Goal: Information Seeking & Learning: Learn about a topic

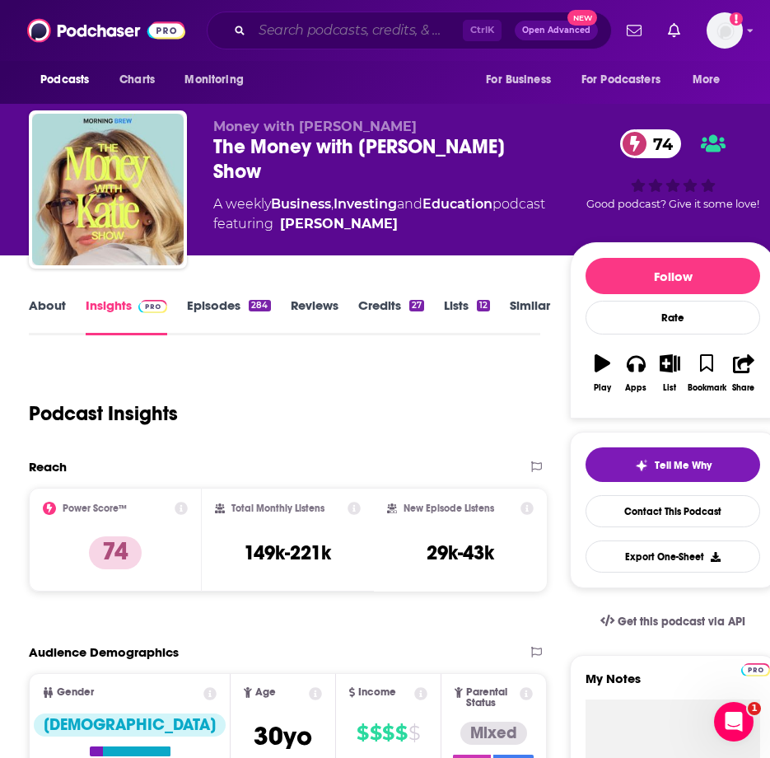
click at [298, 29] on input "Search podcasts, credits, & more..." at bounding box center [357, 30] width 211 height 26
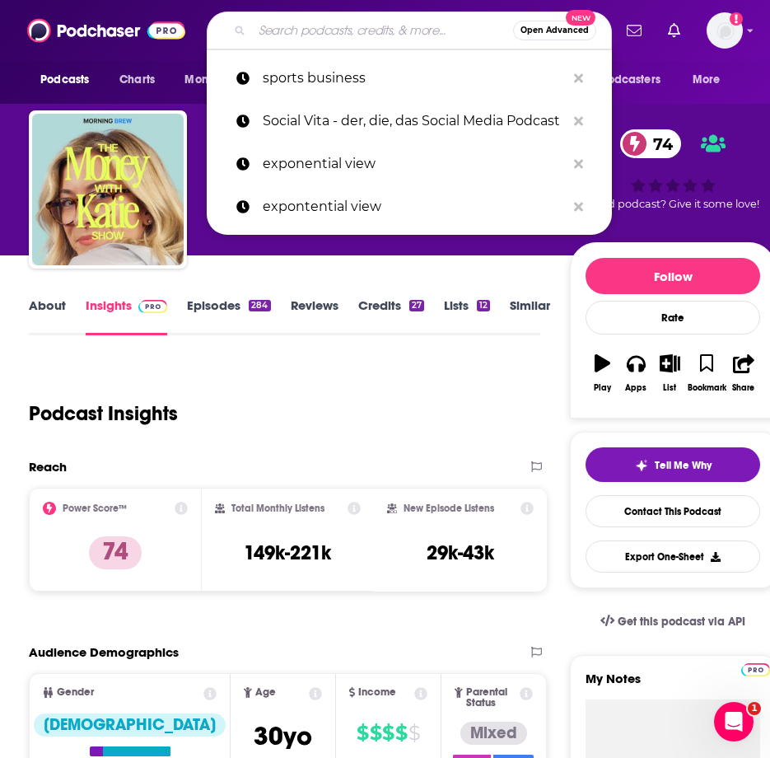
click at [292, 24] on input "Search podcasts, credits, & more..." at bounding box center [382, 30] width 261 height 26
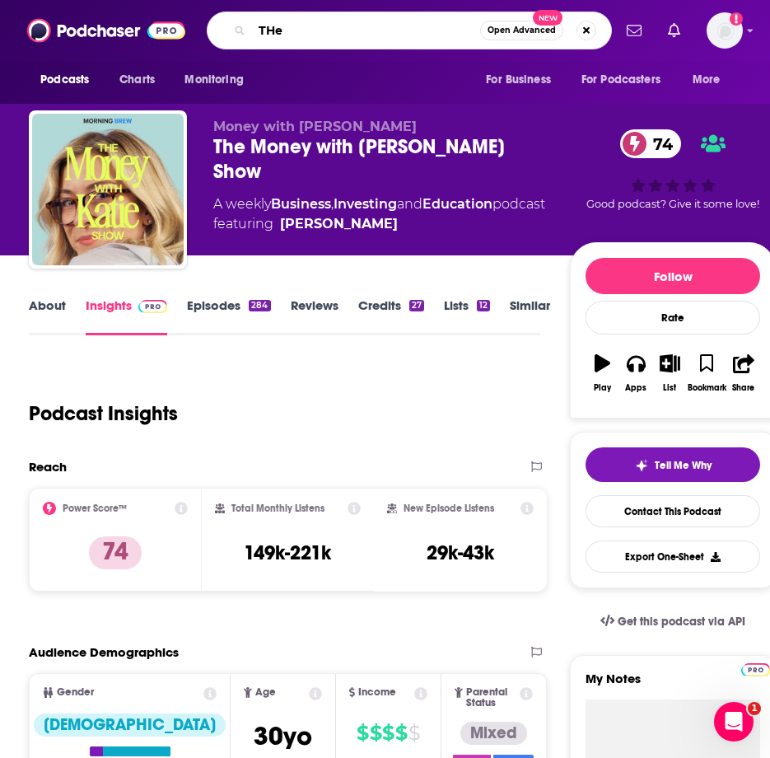
drag, startPoint x: 283, startPoint y: 36, endPoint x: 268, endPoint y: 30, distance: 16.2
click at [268, 30] on input "THe" at bounding box center [366, 30] width 228 height 26
type input "The Educated Homebuyer"
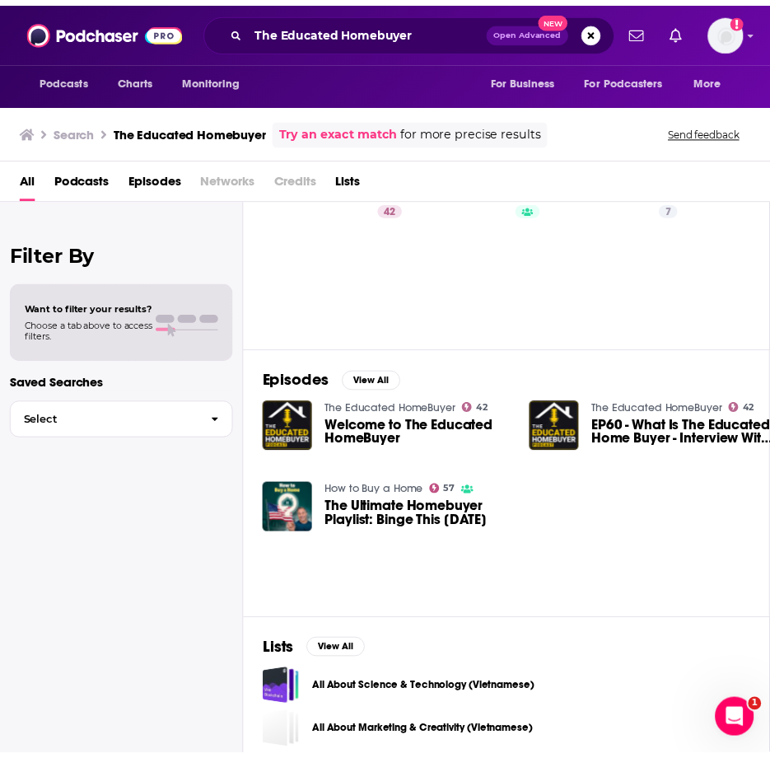
scroll to position [82, 0]
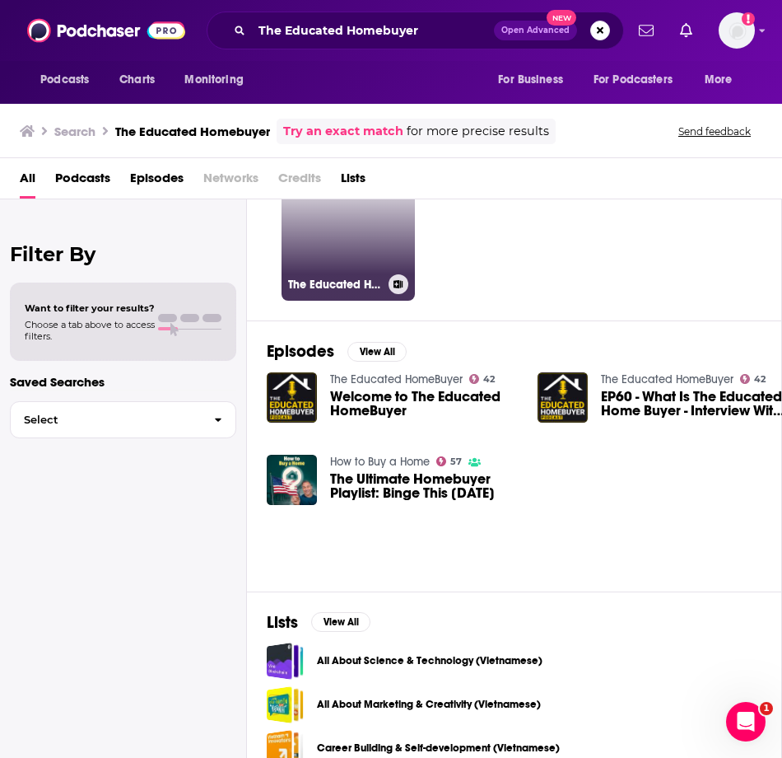
click at [320, 280] on h3 "The Educated HomeBuyer" at bounding box center [335, 285] width 94 height 14
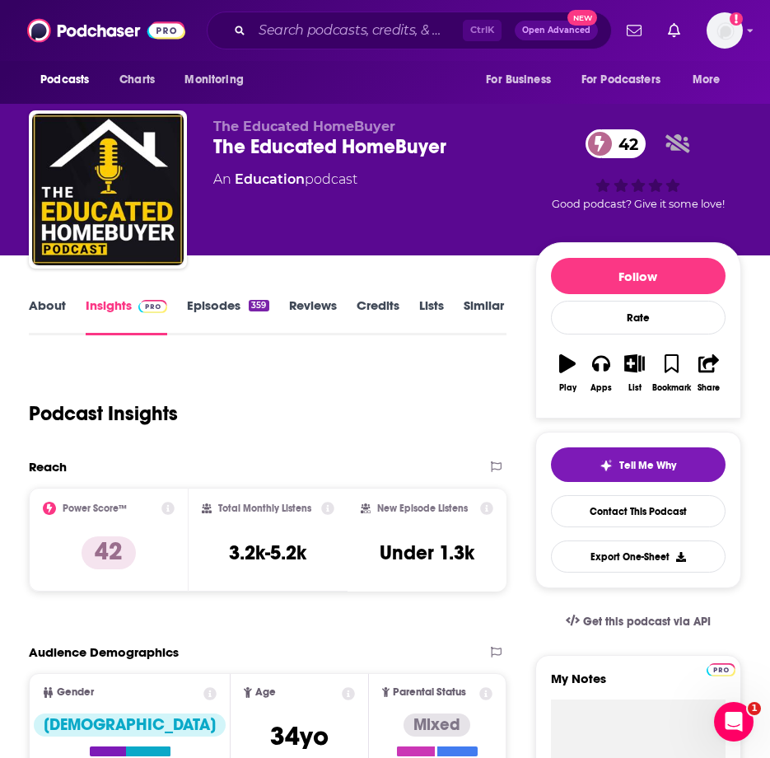
click at [208, 310] on link "Episodes 359" at bounding box center [228, 316] width 82 height 38
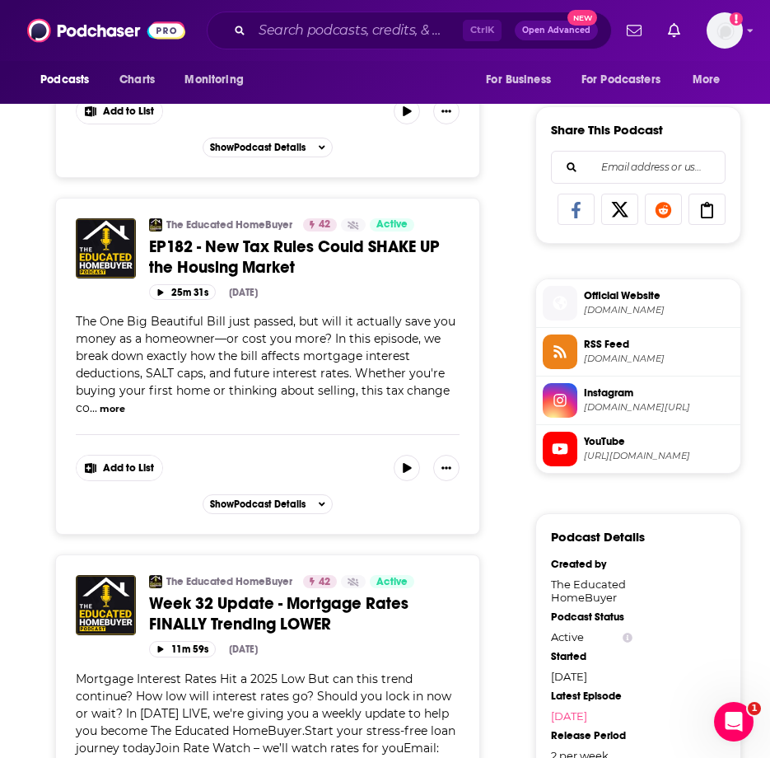
scroll to position [988, 0]
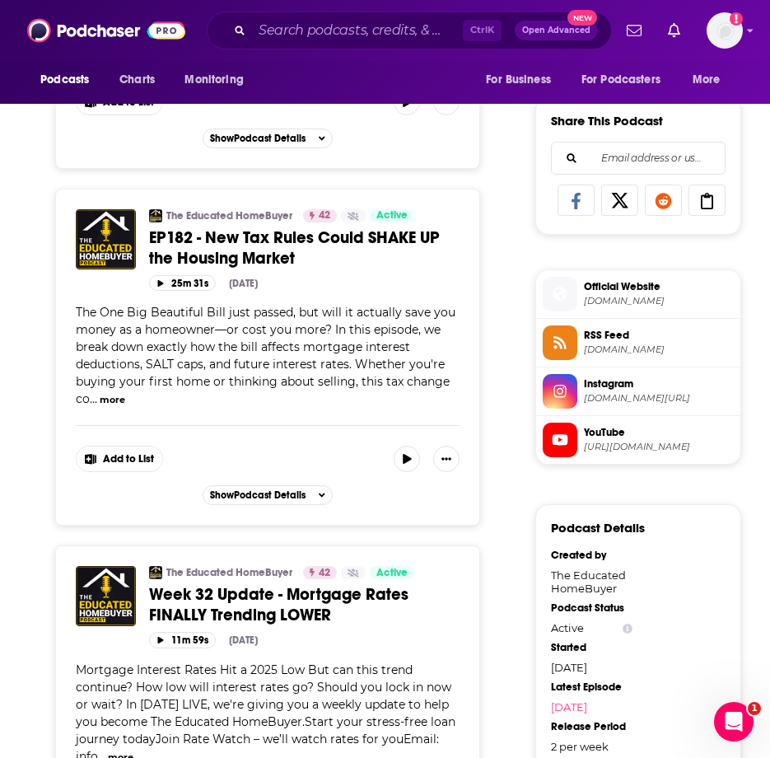
click at [119, 401] on button "more" at bounding box center [113, 400] width 26 height 14
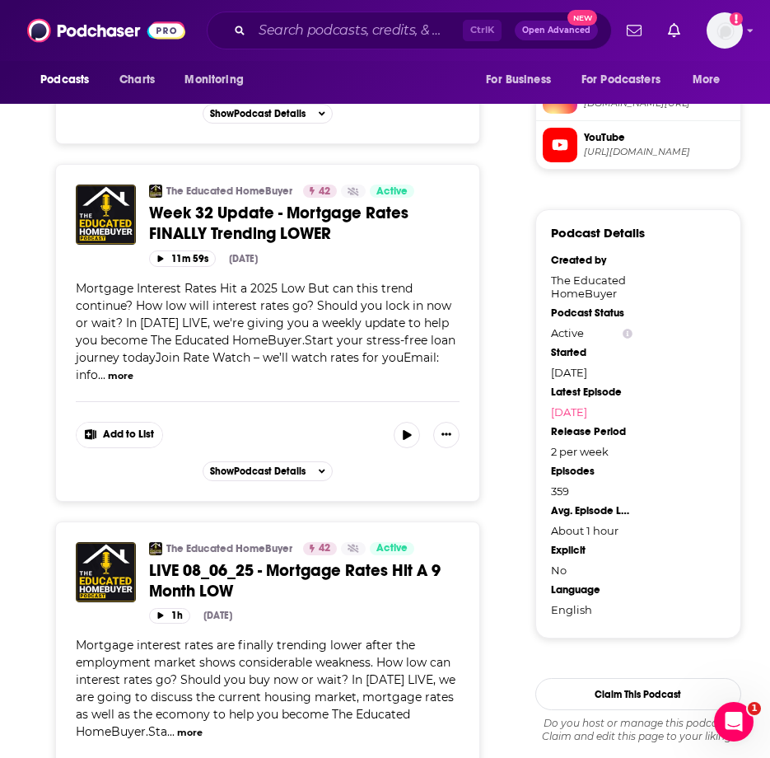
scroll to position [1318, 0]
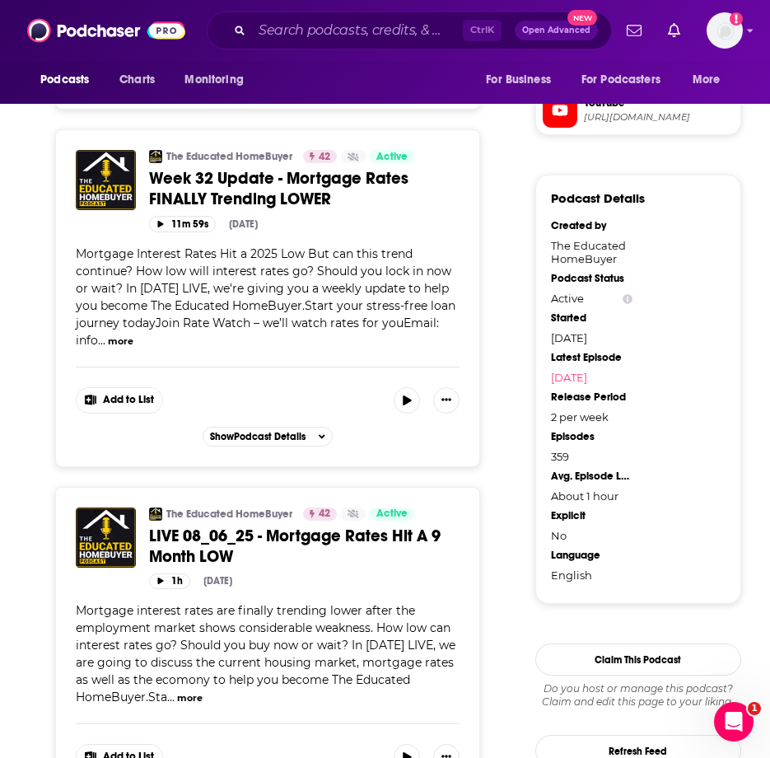
click at [130, 346] on button "more" at bounding box center [121, 341] width 26 height 14
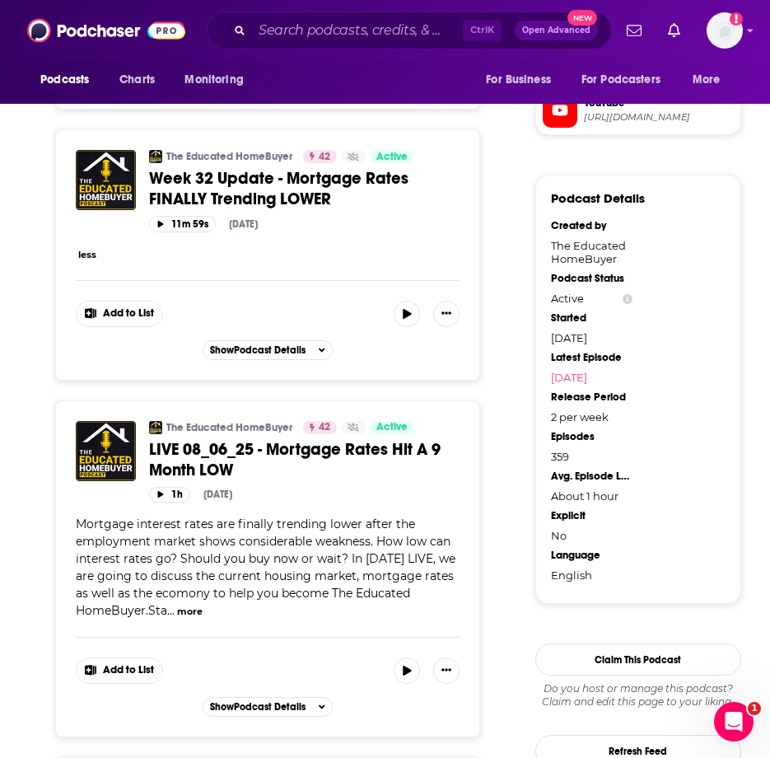
click at [82, 257] on button "less" at bounding box center [87, 255] width 18 height 14
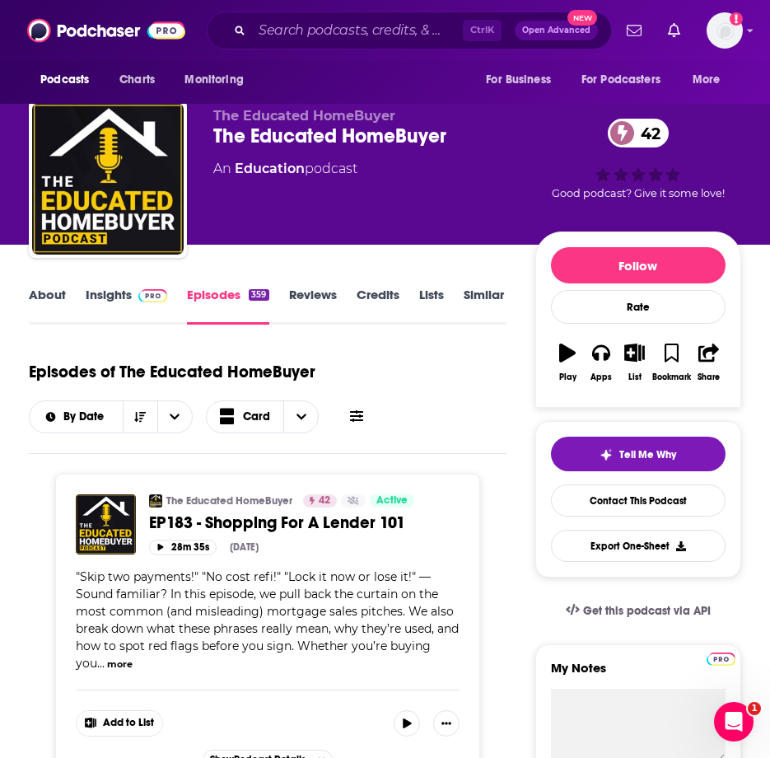
scroll to position [82, 0]
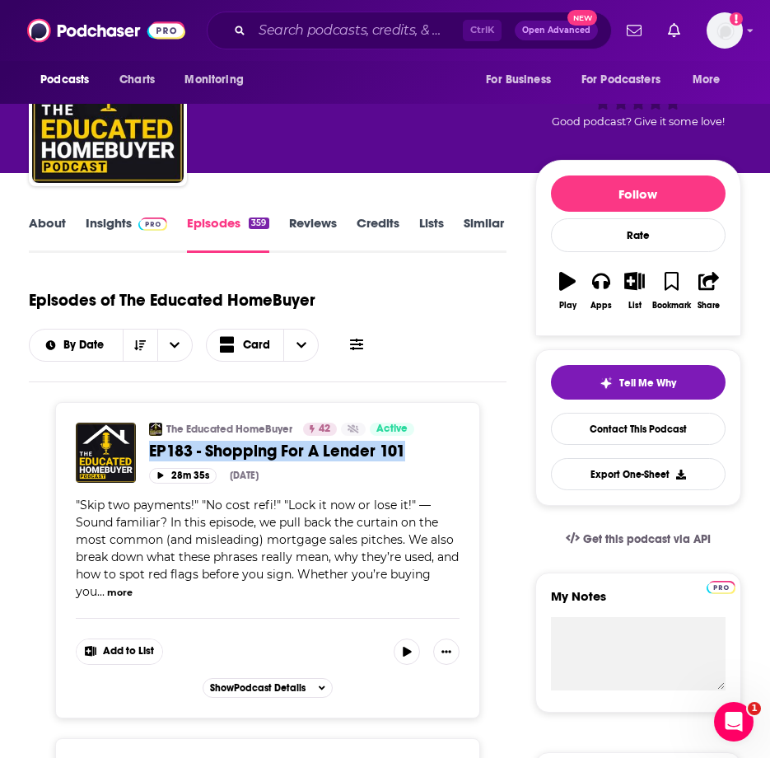
drag, startPoint x: 147, startPoint y: 444, endPoint x: 406, endPoint y: 458, distance: 259.8
click at [406, 458] on div "The Educated HomeBuyer 42 Active Categories Education EP183 - Shopping For A Le…" at bounding box center [268, 452] width 384 height 61
copy span "EP183 - Shopping For A Lender 101"
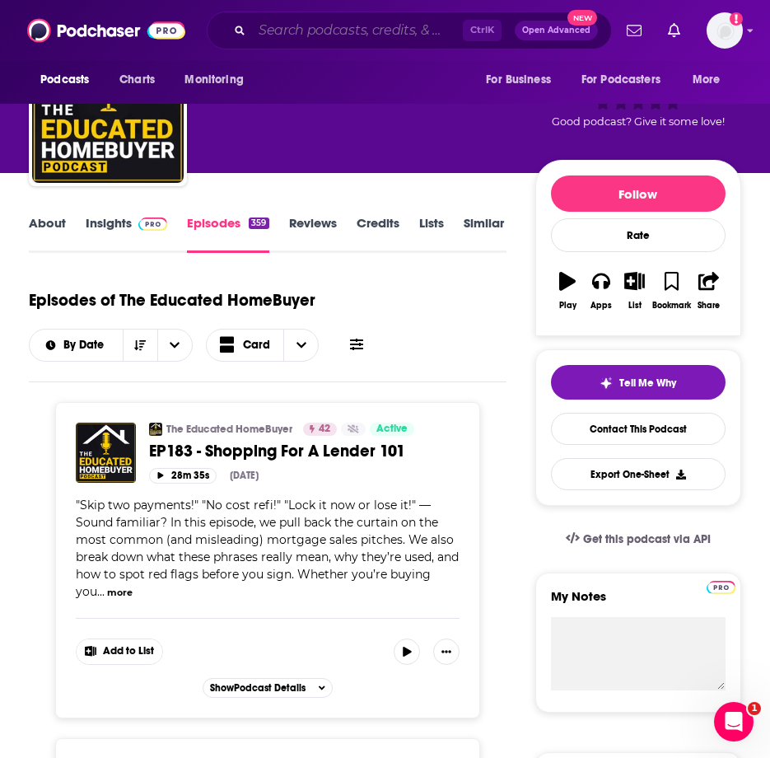
click at [343, 32] on input "Search podcasts, credits, & more..." at bounding box center [357, 30] width 211 height 26
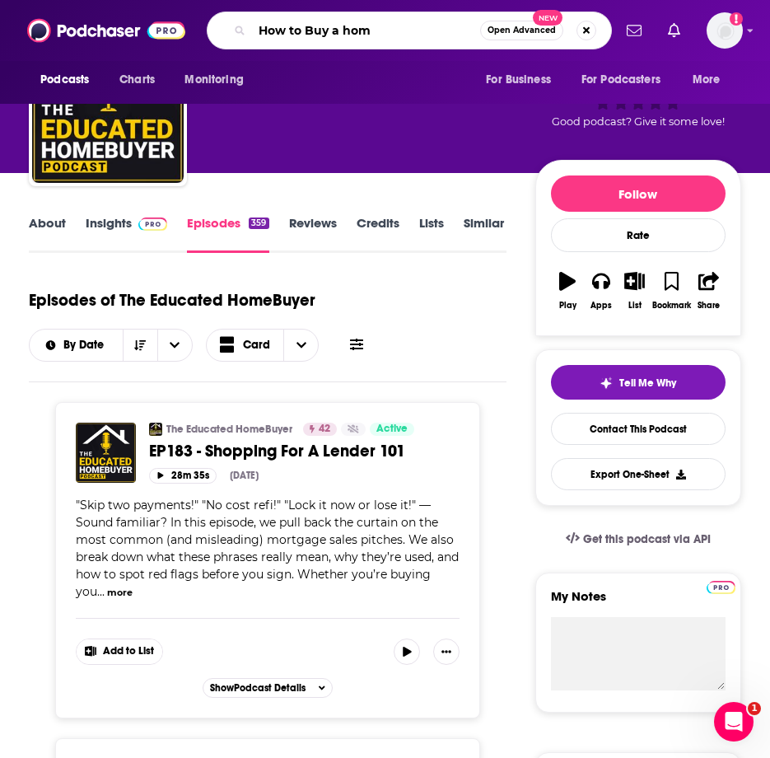
type input "How to Buy a home"
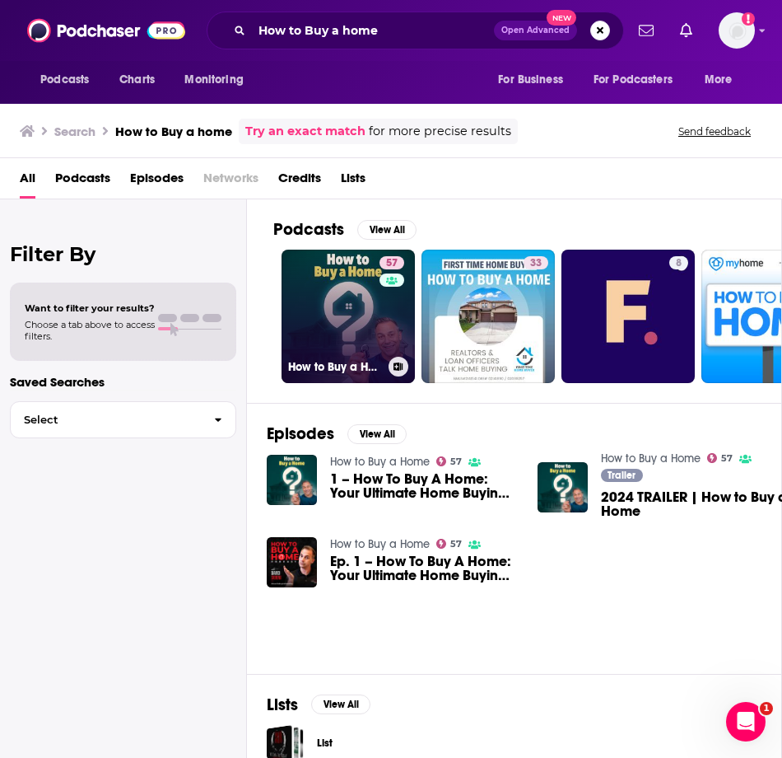
click at [338, 319] on link "57 How to Buy a Home" at bounding box center [348, 316] width 133 height 133
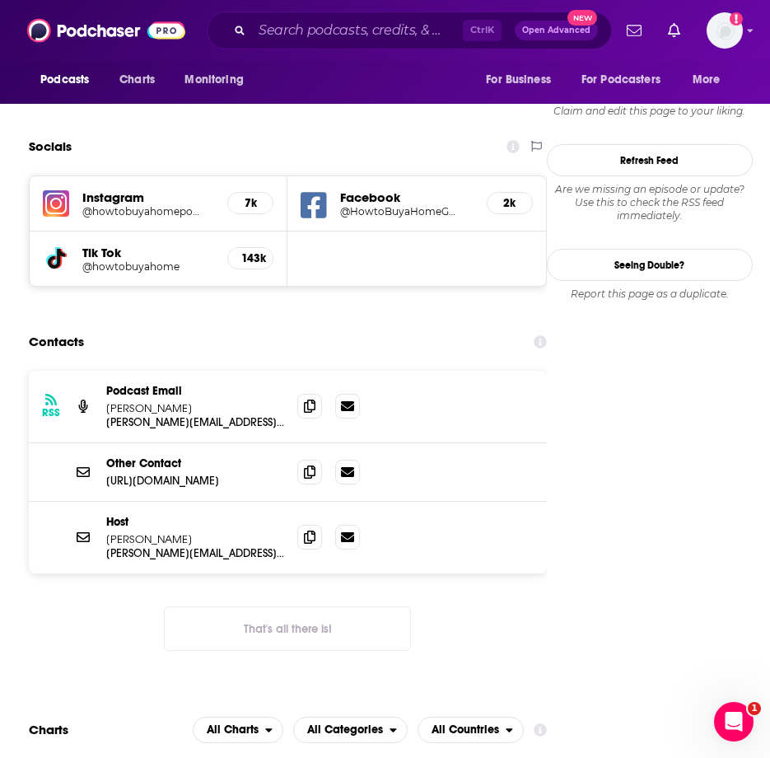
scroll to position [1482, 0]
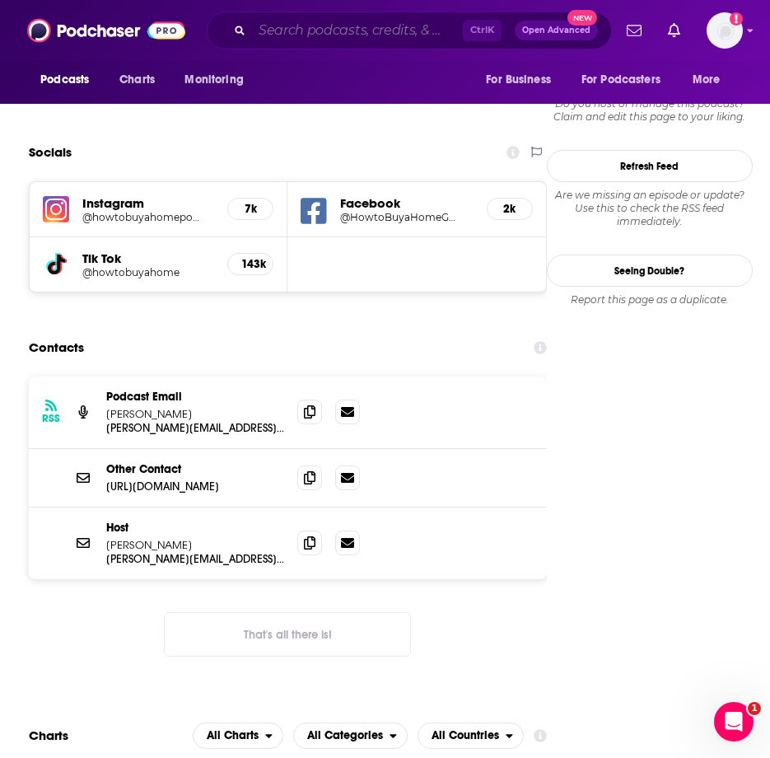
click at [311, 26] on input "Search podcasts, credits, & more..." at bounding box center [357, 30] width 211 height 26
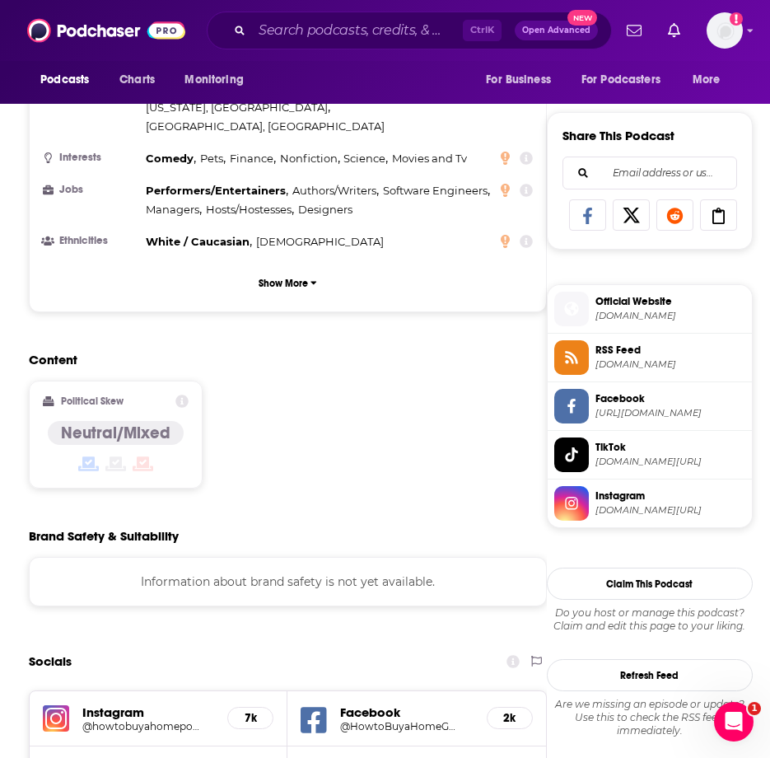
scroll to position [659, 0]
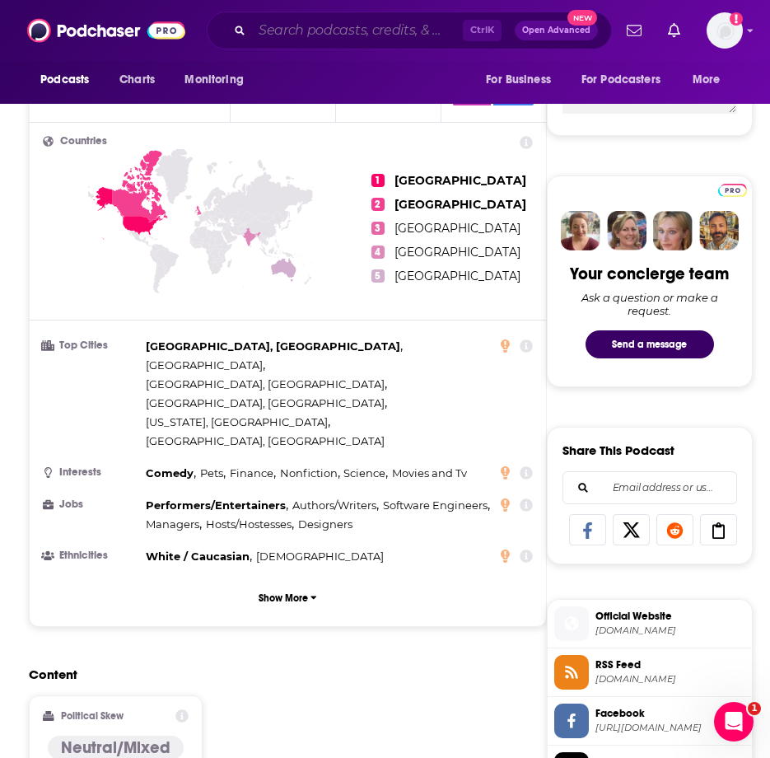
click at [287, 29] on input "Search podcasts, credits, & more..." at bounding box center [357, 30] width 211 height 26
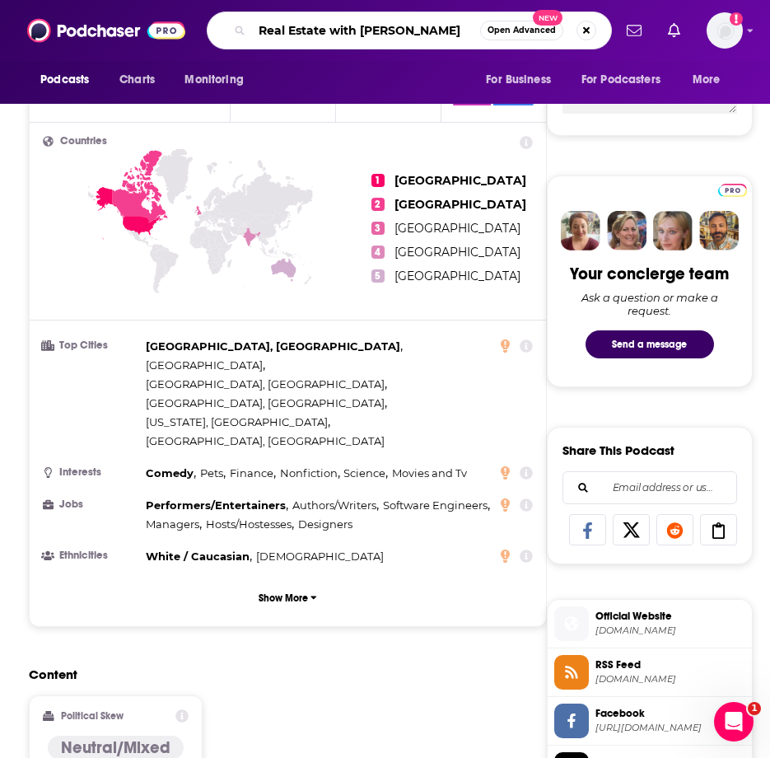
type input "Real Estate with NAR"
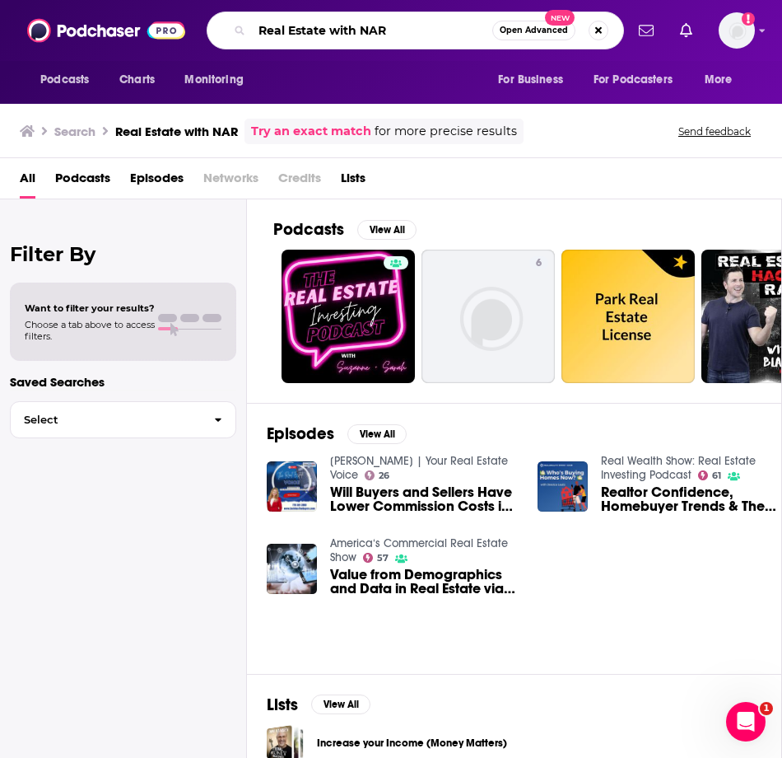
drag, startPoint x: 380, startPoint y: 42, endPoint x: 323, endPoint y: 42, distance: 57.6
click at [323, 42] on input "Real Estate with NAR" at bounding box center [372, 30] width 240 height 26
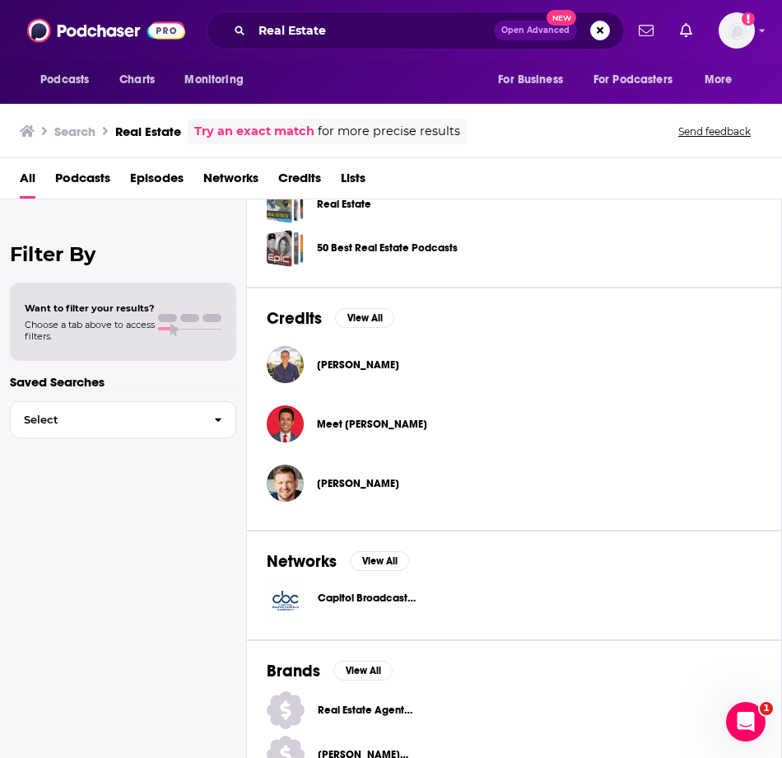
scroll to position [656, 0]
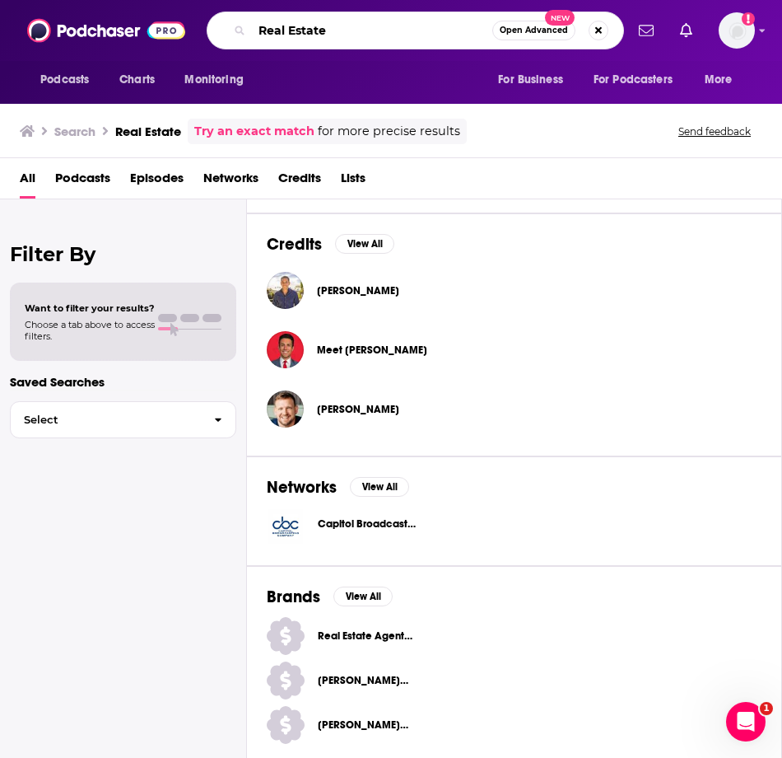
click at [332, 27] on input "Real Estate" at bounding box center [372, 30] width 240 height 26
drag, startPoint x: 336, startPoint y: 30, endPoint x: 245, endPoint y: 29, distance: 91.4
click at [245, 29] on div "Real Estate Open Advanced New" at bounding box center [416, 31] width 418 height 38
click at [357, 29] on input "Real Estate" at bounding box center [372, 30] width 240 height 26
type input "Real Estate [DATE]"
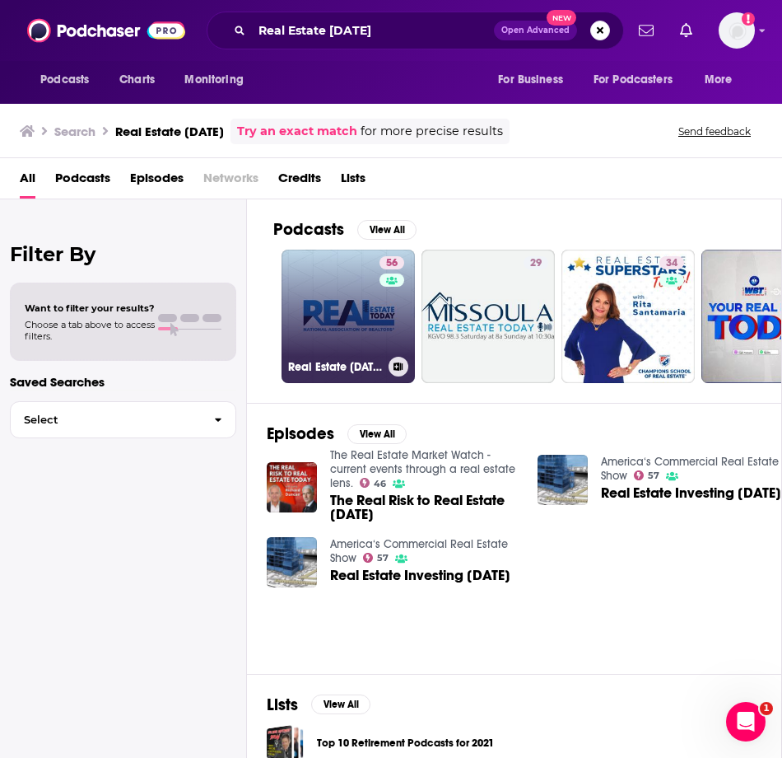
click at [341, 335] on link "56 Real Estate [DATE]" at bounding box center [348, 316] width 133 height 133
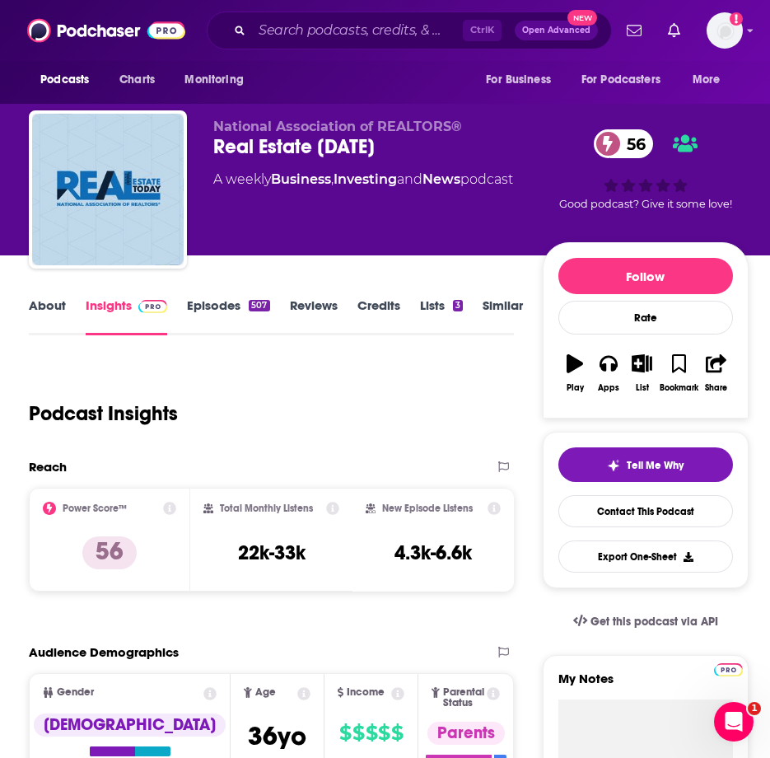
click at [213, 314] on link "Episodes 507" at bounding box center [228, 316] width 82 height 38
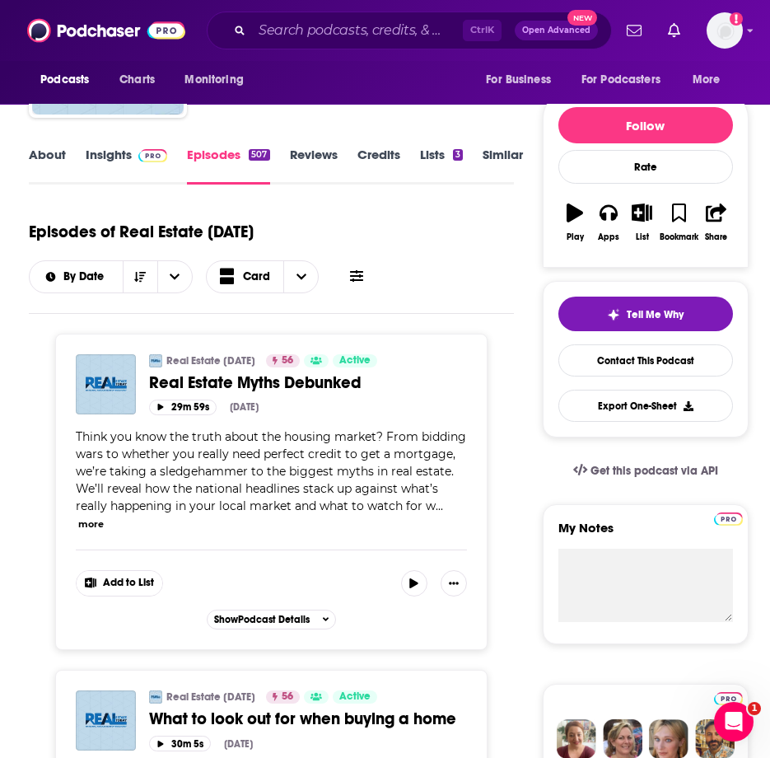
scroll to position [165, 0]
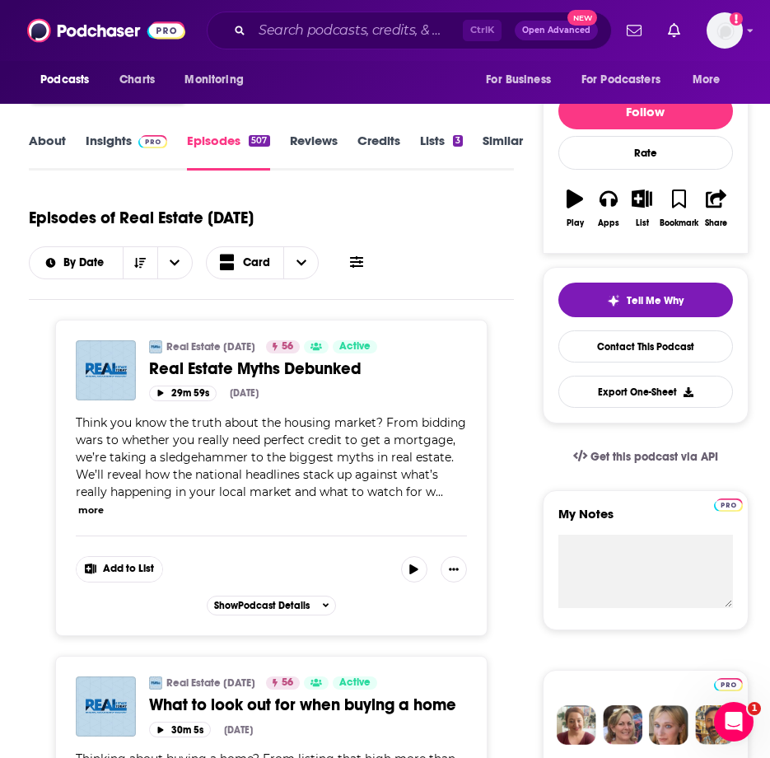
click at [85, 508] on button "more" at bounding box center [91, 510] width 26 height 14
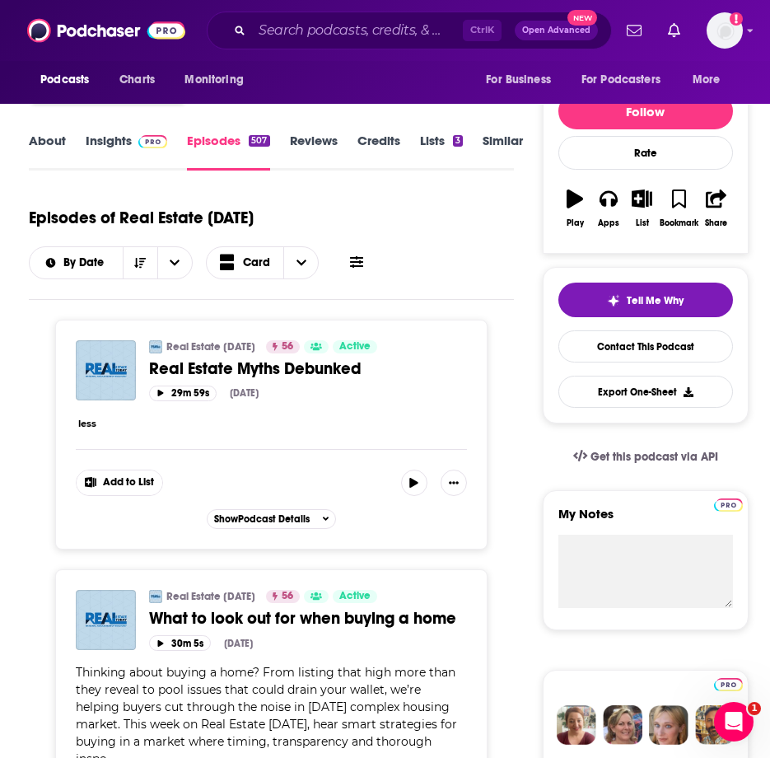
click at [83, 426] on button "less" at bounding box center [87, 424] width 18 height 14
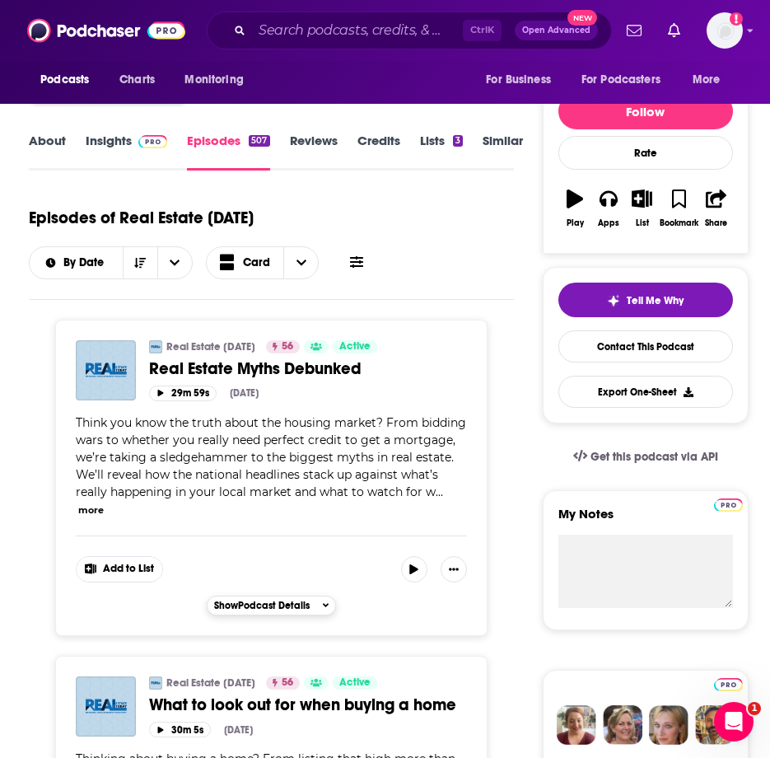
click at [271, 606] on span "Show Podcast Details" at bounding box center [262, 606] width 96 height 12
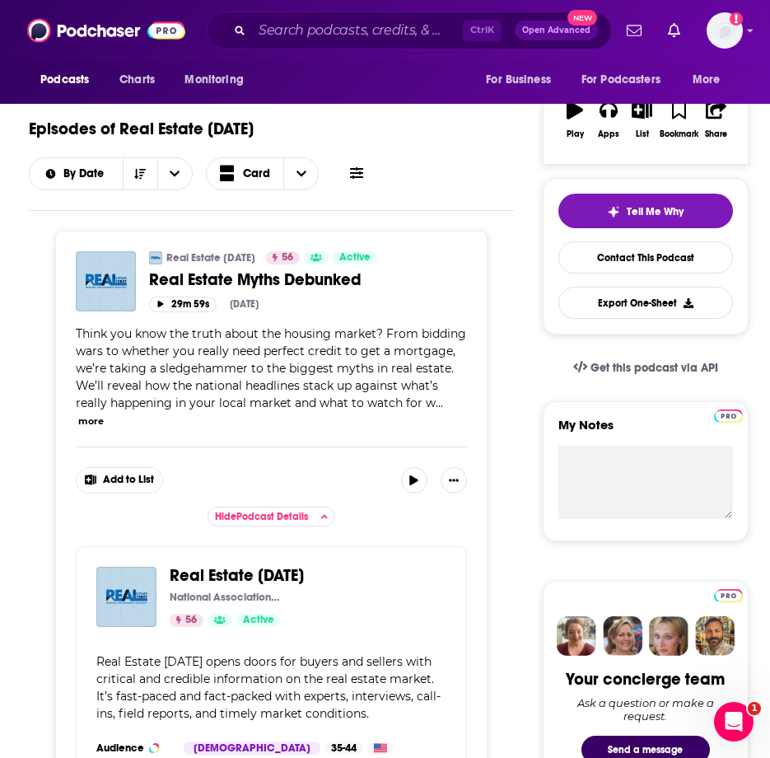
scroll to position [247, 0]
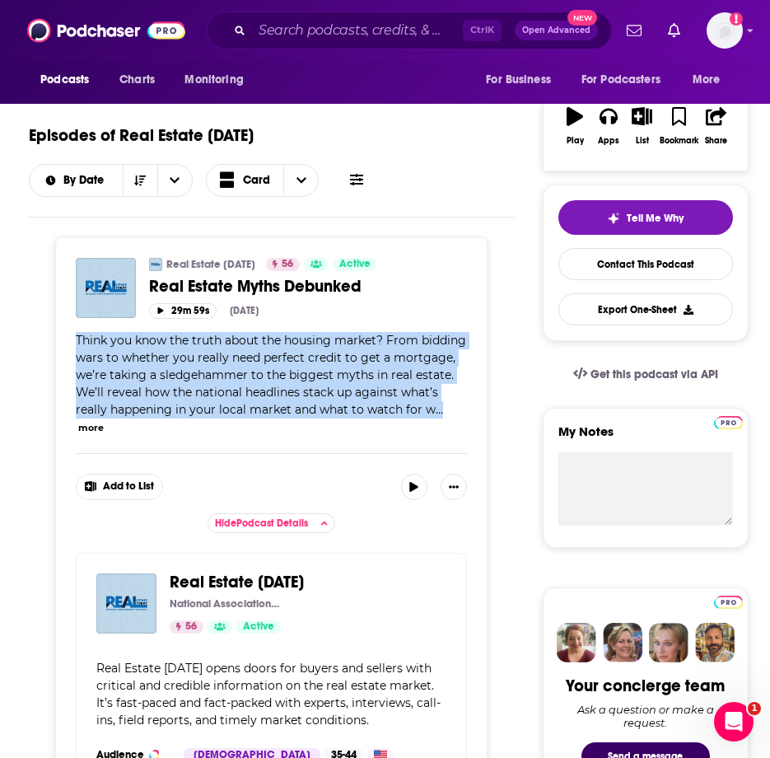
drag, startPoint x: 73, startPoint y: 337, endPoint x: 445, endPoint y: 410, distance: 378.6
click at [445, 410] on div "Real Estate [DATE] 56 Active Categories Business + 2 Real Estate Myths Debunked…" at bounding box center [271, 552] width 432 height 631
copy span "Think you know the truth about the housing market? From bidding wars to whether…"
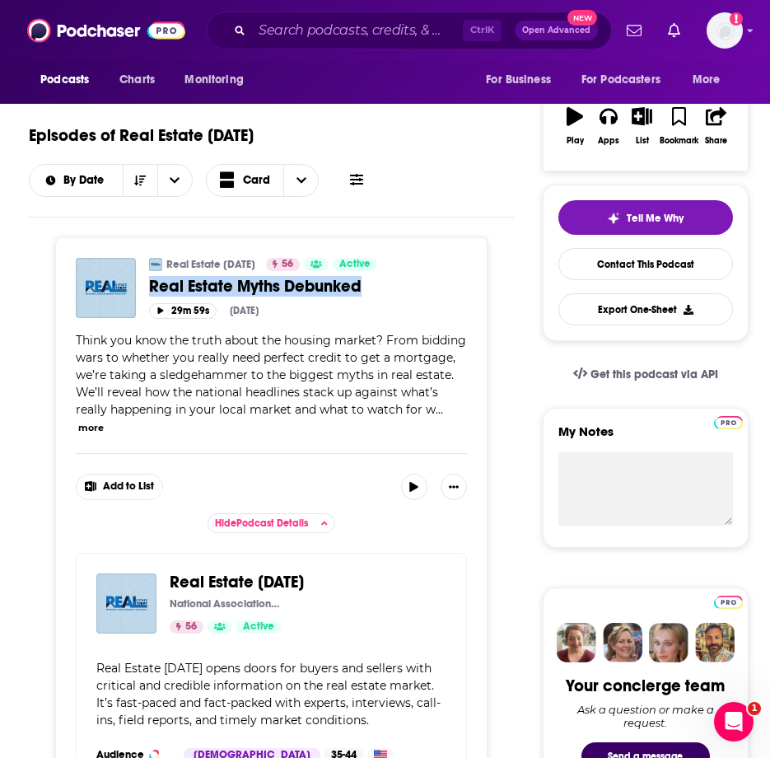
drag, startPoint x: 147, startPoint y: 282, endPoint x: 360, endPoint y: 285, distance: 212.5
click at [360, 285] on div "Real Estate [DATE] 56 Active Categories Business + 2 Real Estate Myths Debunked…" at bounding box center [271, 288] width 391 height 61
copy span "Real Estate Myths Debunked"
click at [86, 422] on button "more" at bounding box center [91, 428] width 26 height 14
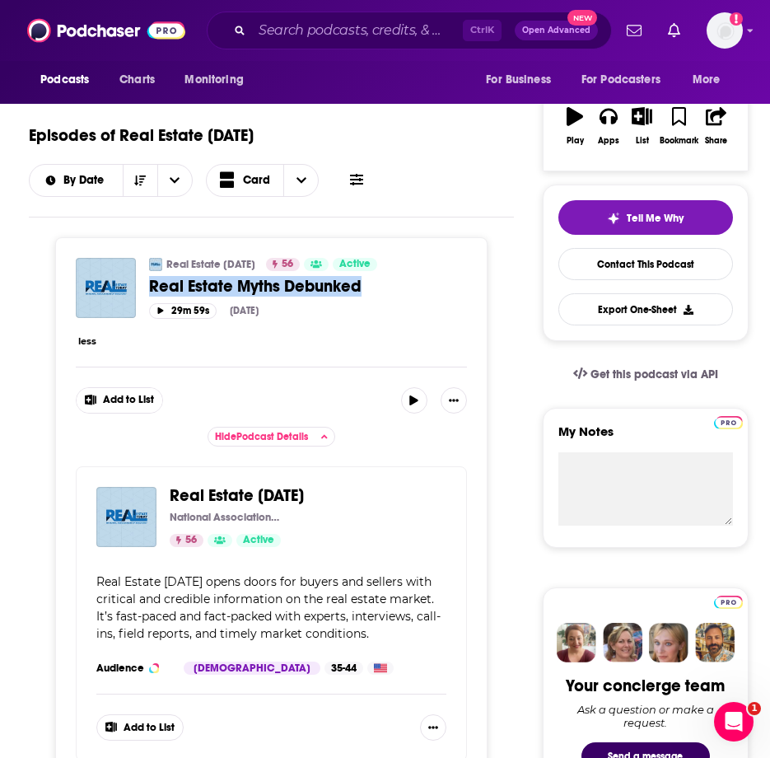
click at [88, 346] on button "less" at bounding box center [87, 341] width 18 height 14
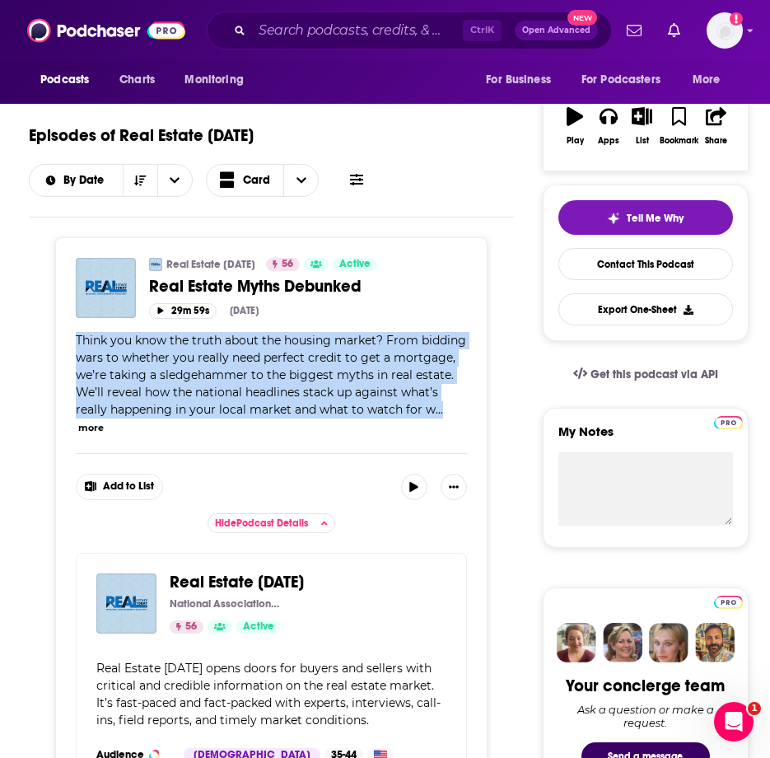
drag, startPoint x: 99, startPoint y: 346, endPoint x: 451, endPoint y: 409, distance: 358.1
click at [451, 409] on div "Real Estate [DATE] 56 Active Categories Business + 2 Real Estate Myths Debunked…" at bounding box center [271, 552] width 432 height 631
copy span "Think you know the truth about the housing market? From bidding wars to whether…"
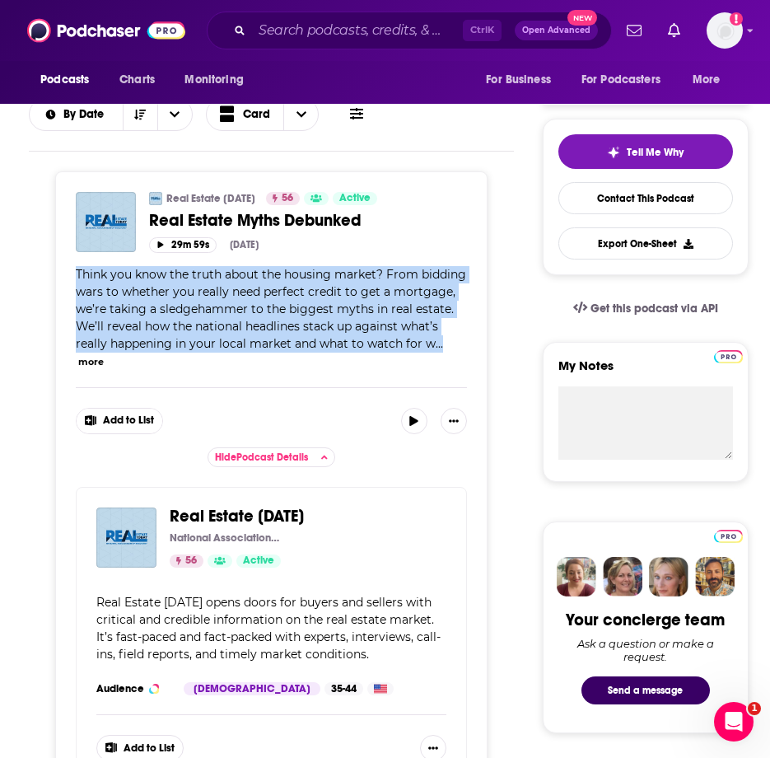
scroll to position [412, 0]
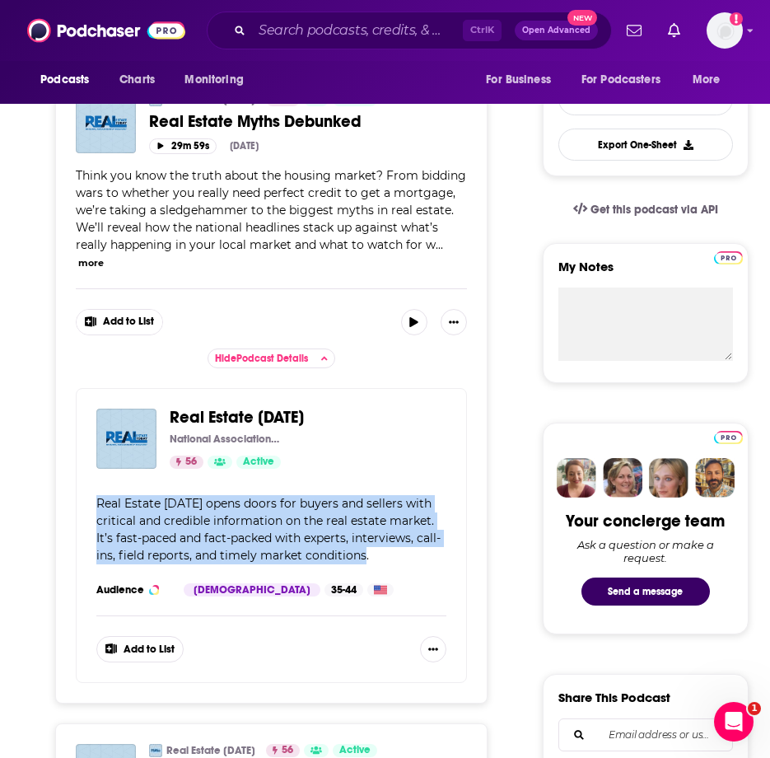
drag, startPoint x: 92, startPoint y: 506, endPoint x: 368, endPoint y: 553, distance: 279.9
click at [368, 553] on div "Real Estate [DATE] National Association of REALTORS® 56 Active Categories Busin…" at bounding box center [271, 535] width 391 height 295
copy span "Real Estate [DATE] opens doors for buyers and sellers with critical and credibl…"
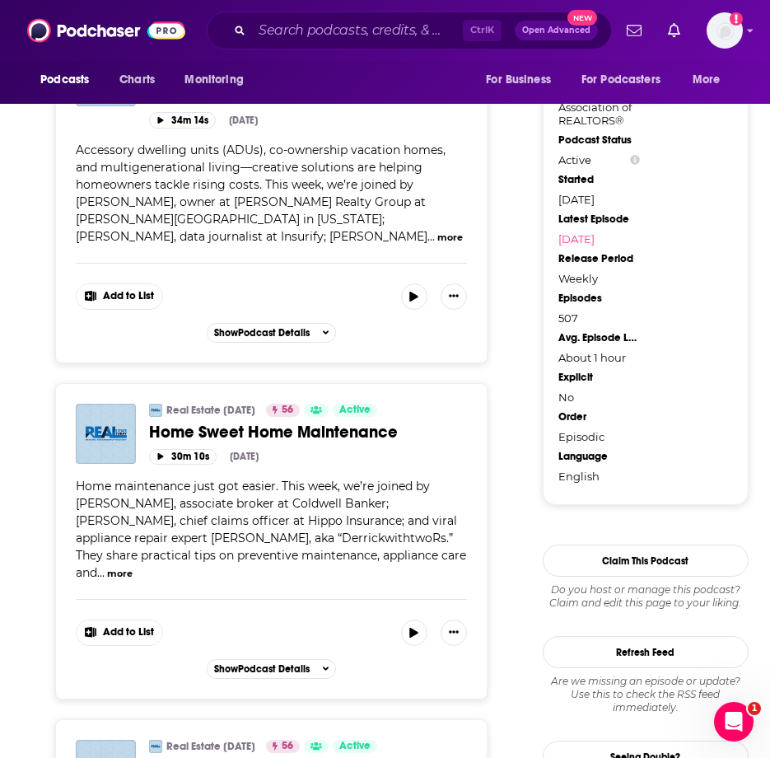
scroll to position [1894, 0]
